Goal: Find specific page/section: Find specific page/section

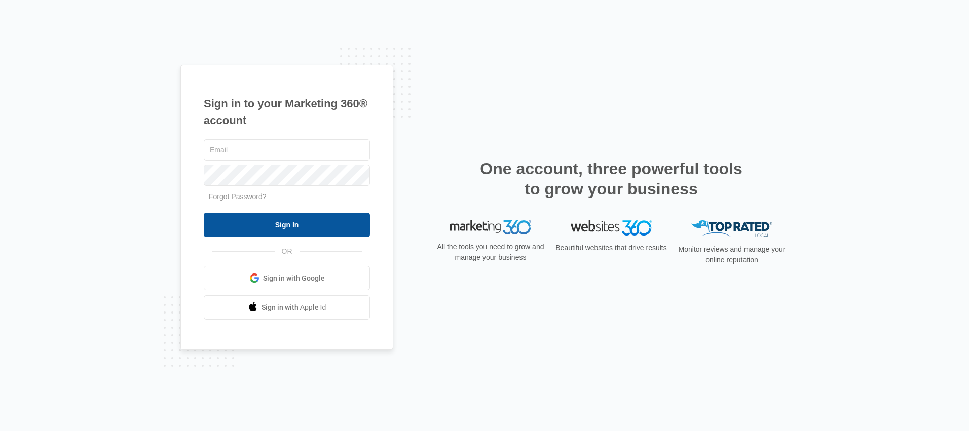
type input "rebecca.eisele@marketing360.com"
click at [277, 224] on input "Sign In" at bounding box center [287, 225] width 166 height 24
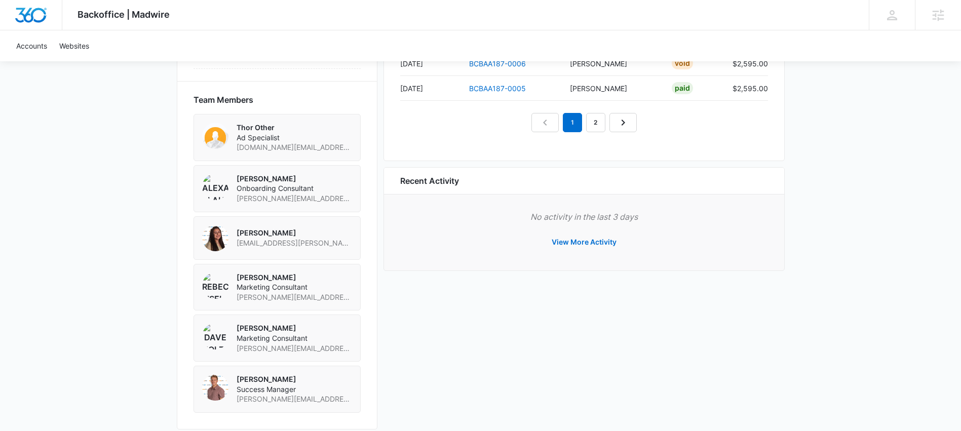
scroll to position [623, 0]
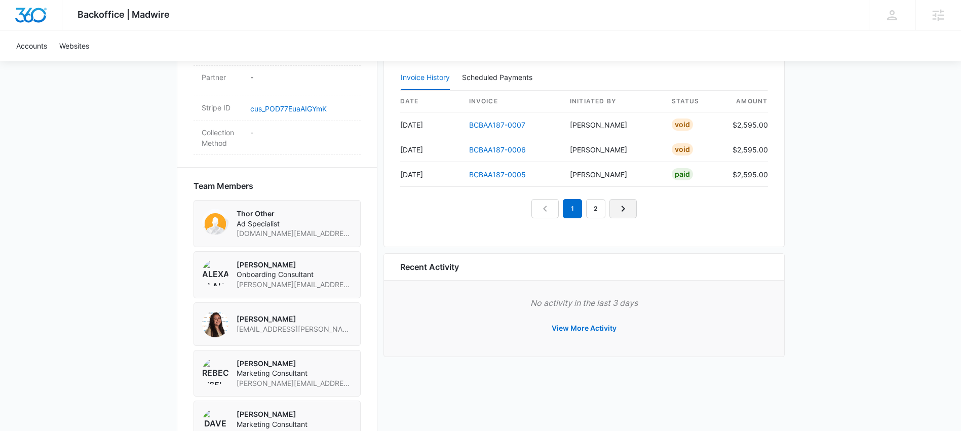
click at [620, 203] on icon "Next Page" at bounding box center [623, 209] width 12 height 12
click at [626, 208] on link "Next Page" at bounding box center [634, 208] width 27 height 19
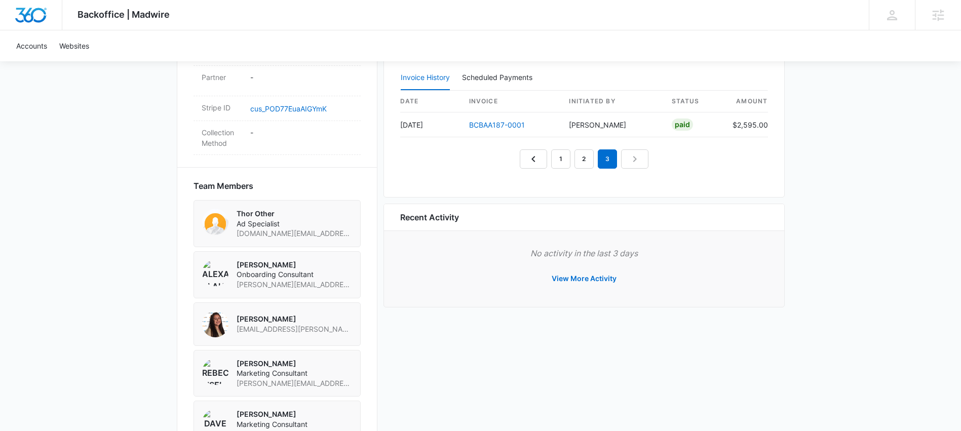
click at [638, 158] on nav "1 2 3" at bounding box center [584, 159] width 129 height 19
click at [591, 158] on link "2" at bounding box center [584, 159] width 19 height 19
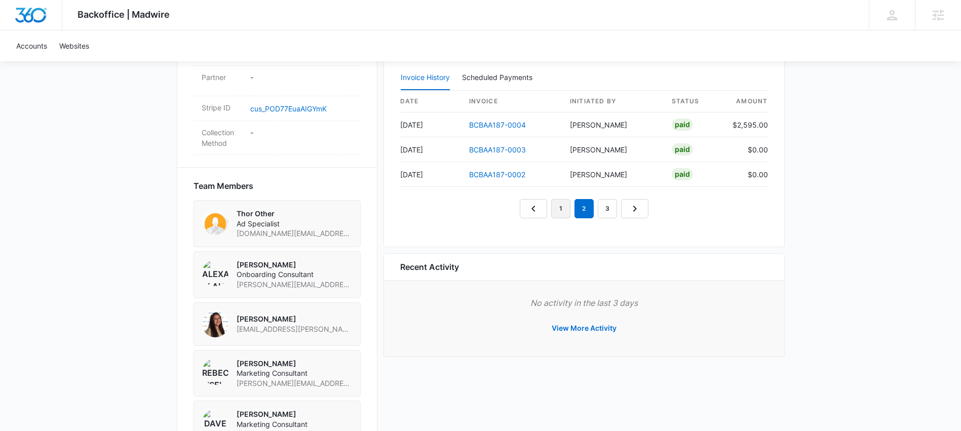
click at [557, 210] on link "1" at bounding box center [560, 208] width 19 height 19
click at [542, 213] on nav "1 2 3" at bounding box center [584, 208] width 129 height 19
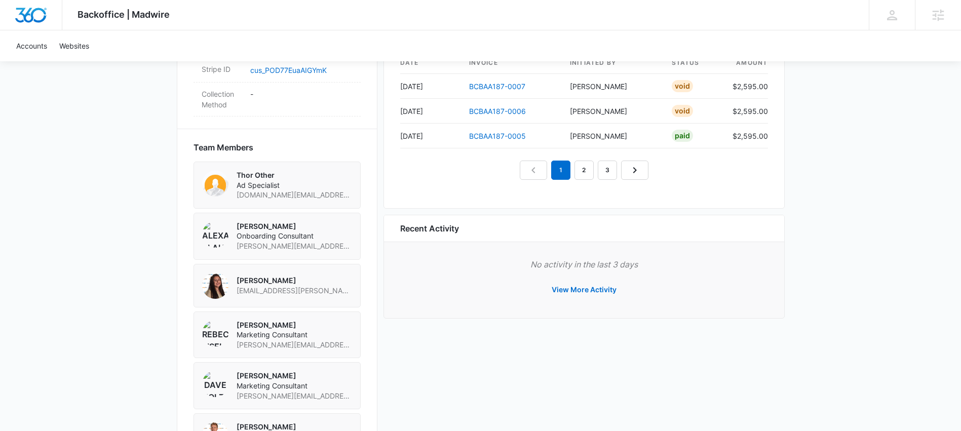
scroll to position [710, 0]
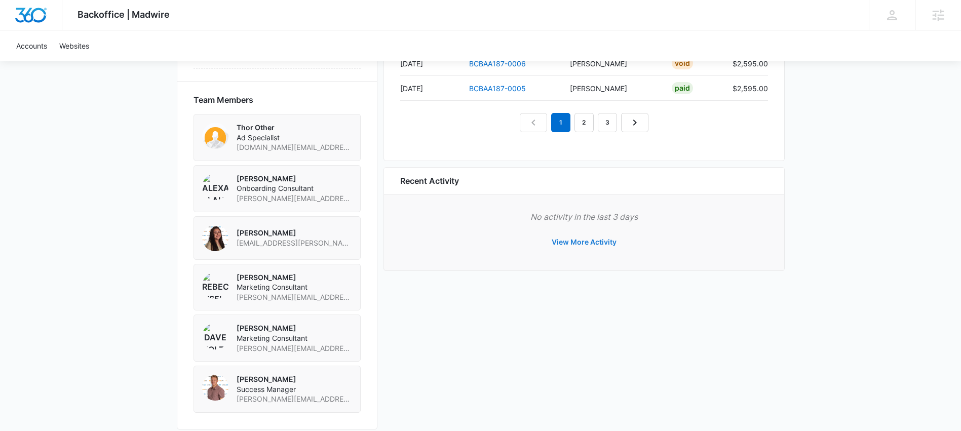
click at [582, 243] on button "View More Activity" at bounding box center [584, 242] width 85 height 24
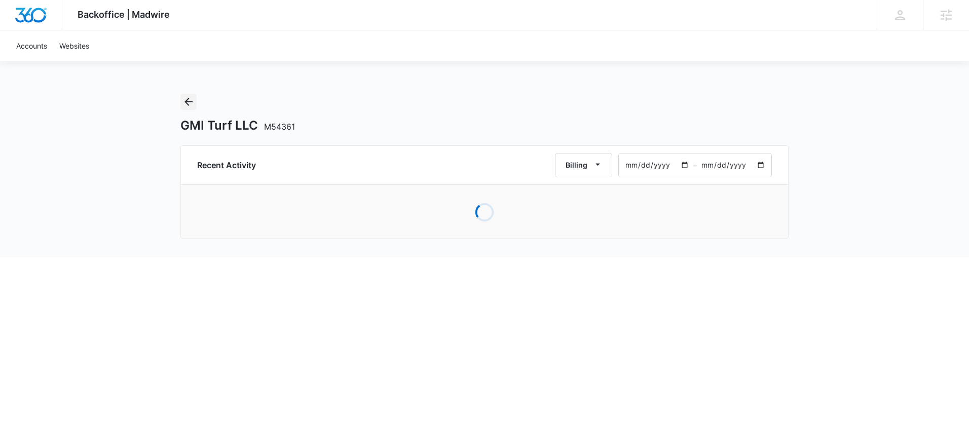
click at [190, 101] on icon "Back" at bounding box center [188, 102] width 12 height 12
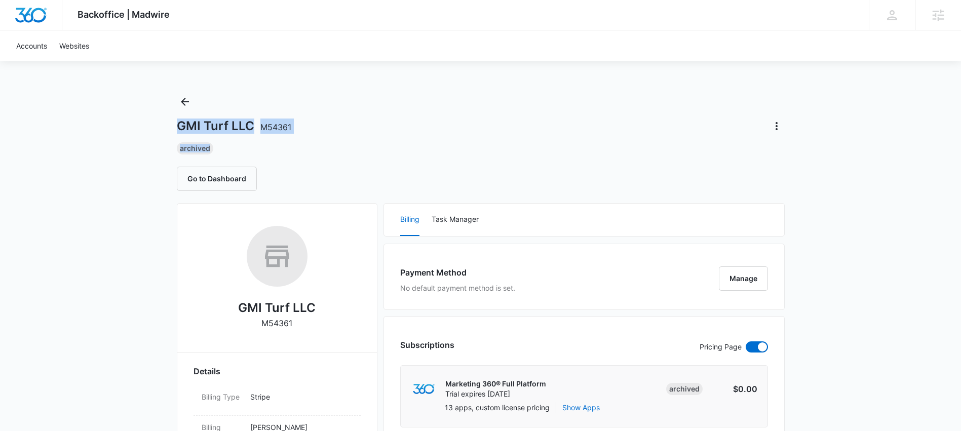
drag, startPoint x: 196, startPoint y: 127, endPoint x: 403, endPoint y: 145, distance: 208.0
click at [284, 125] on span "M54361" at bounding box center [275, 127] width 31 height 10
drag, startPoint x: 306, startPoint y: 122, endPoint x: 169, endPoint y: 120, distance: 136.9
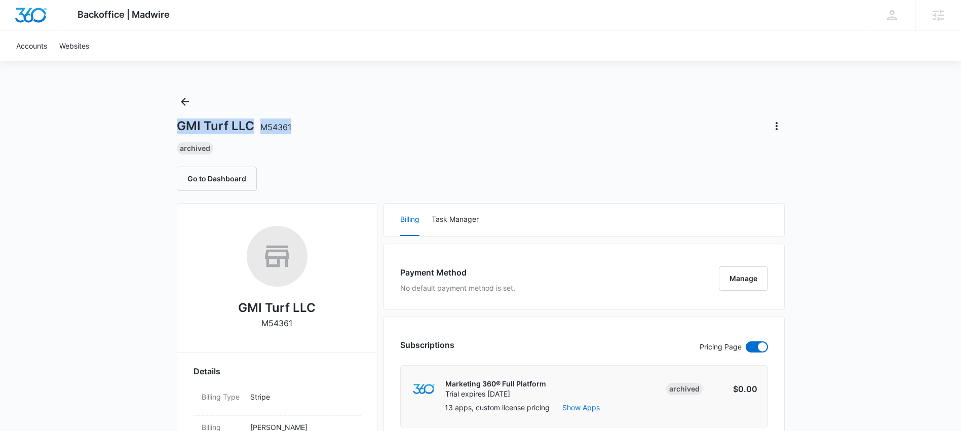
copy h1 "GMI Turf LLC M54361"
